Goal: Information Seeking & Learning: Understand process/instructions

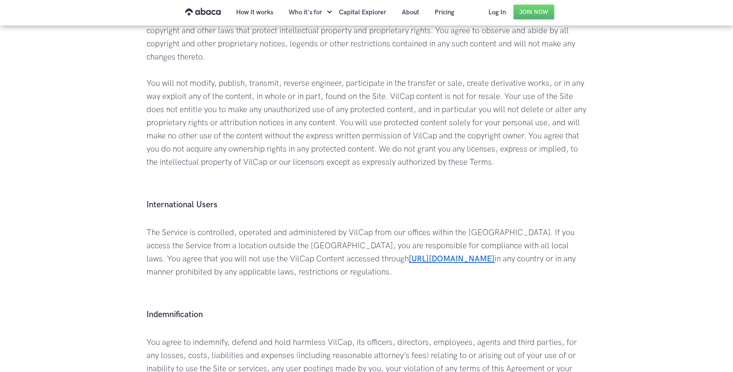
scroll to position [696, 0]
